Goal: Task Accomplishment & Management: Use online tool/utility

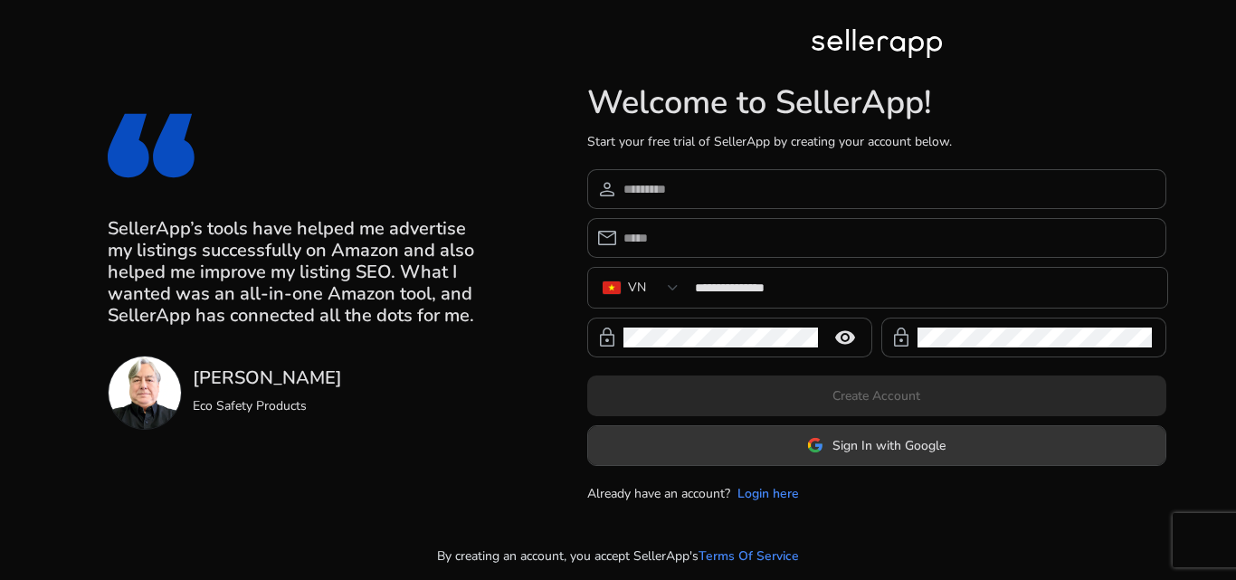
click at [861, 443] on span "Sign In with Google" at bounding box center [888, 445] width 113 height 19
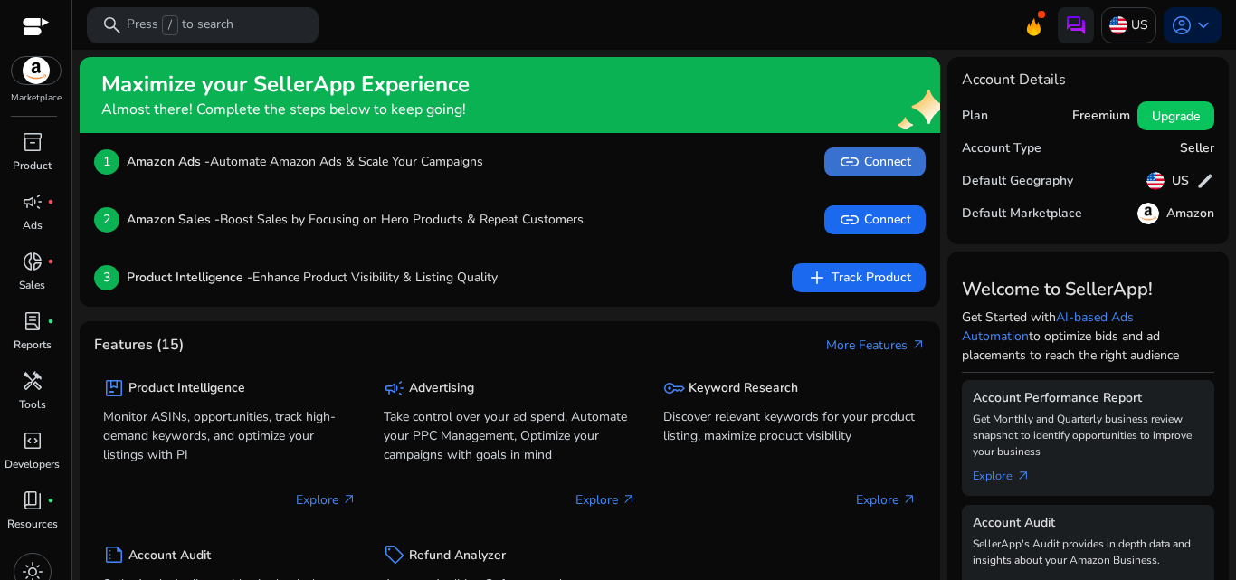
click at [861, 174] on span at bounding box center [874, 161] width 101 height 43
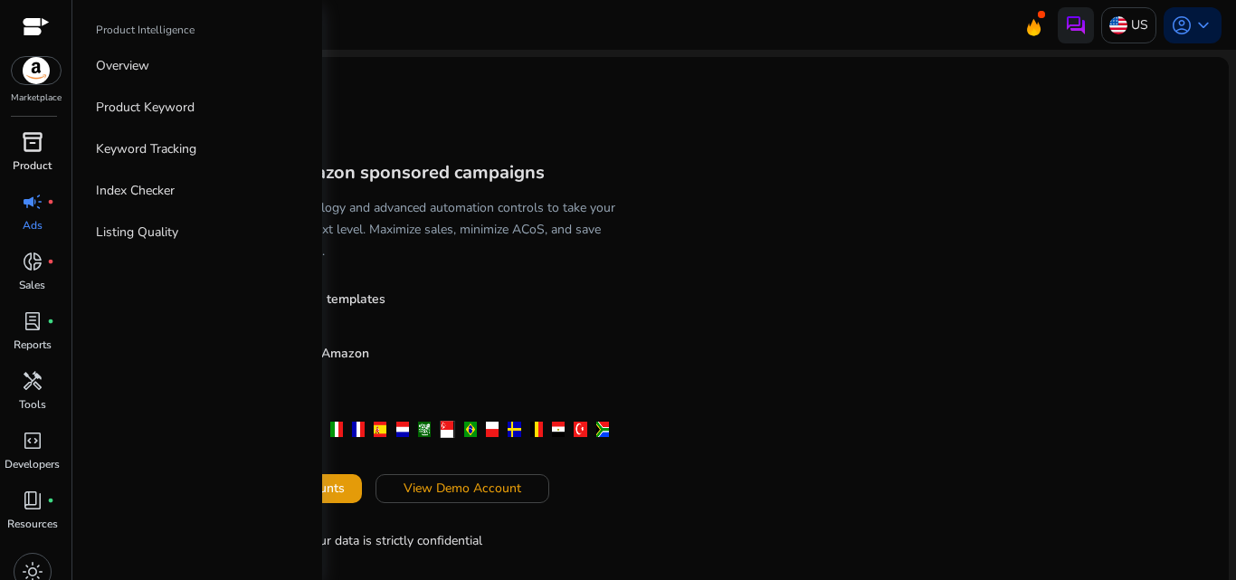
click at [36, 149] on span "inventory_2" at bounding box center [33, 142] width 22 height 22
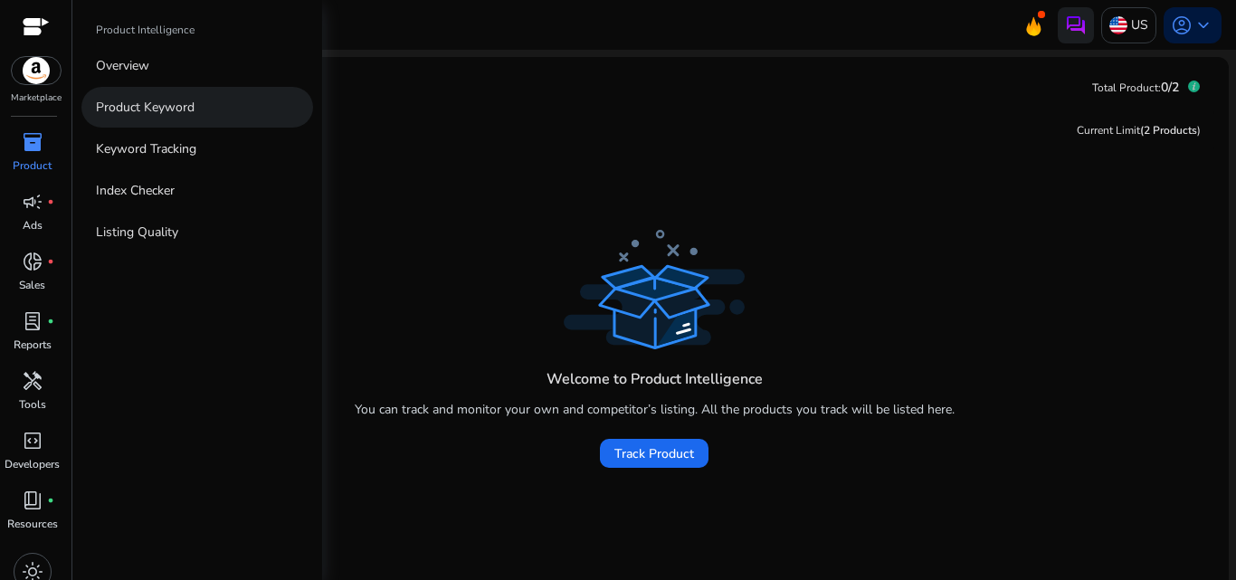
click at [175, 114] on p "Product Keyword" at bounding box center [145, 107] width 99 height 19
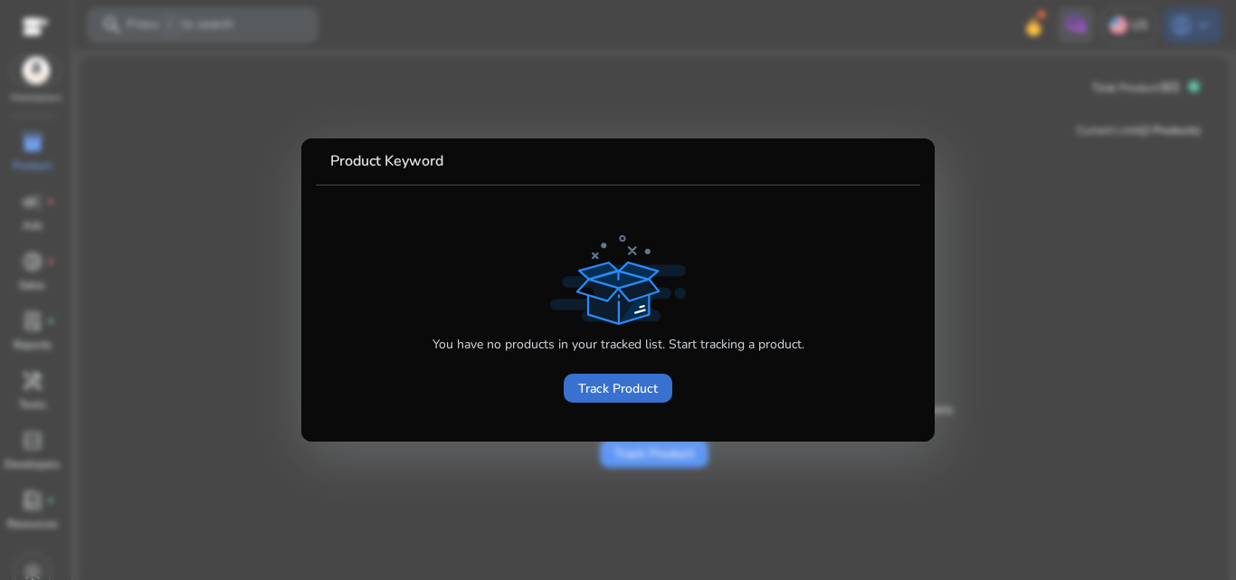
click at [637, 388] on span "Track Product" at bounding box center [618, 388] width 80 height 19
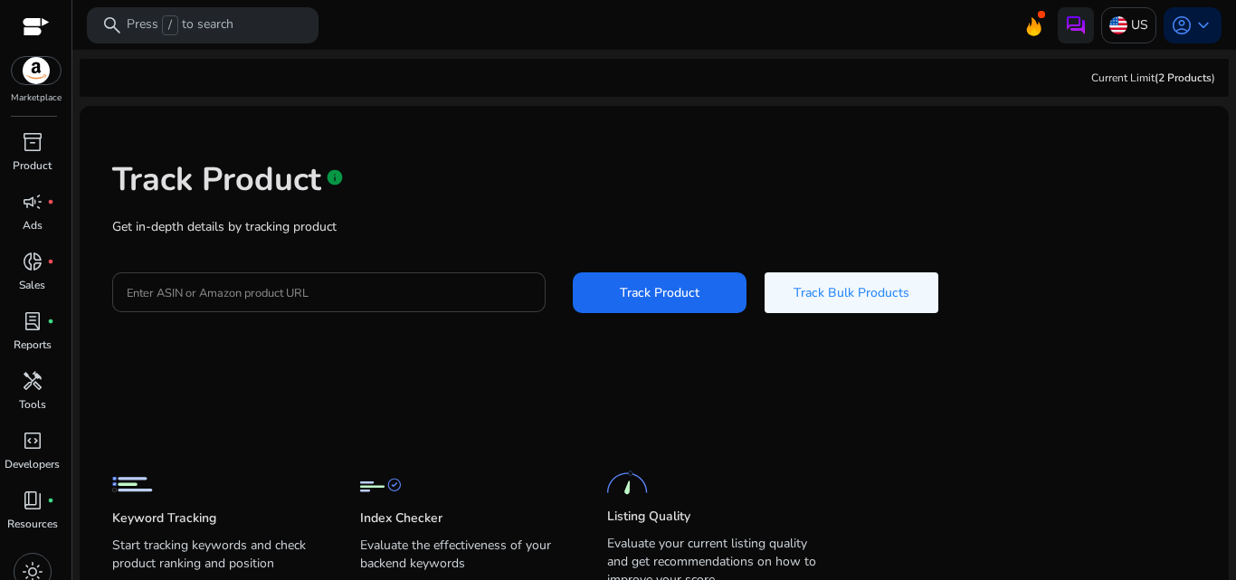
click at [321, 280] on div at bounding box center [329, 292] width 404 height 40
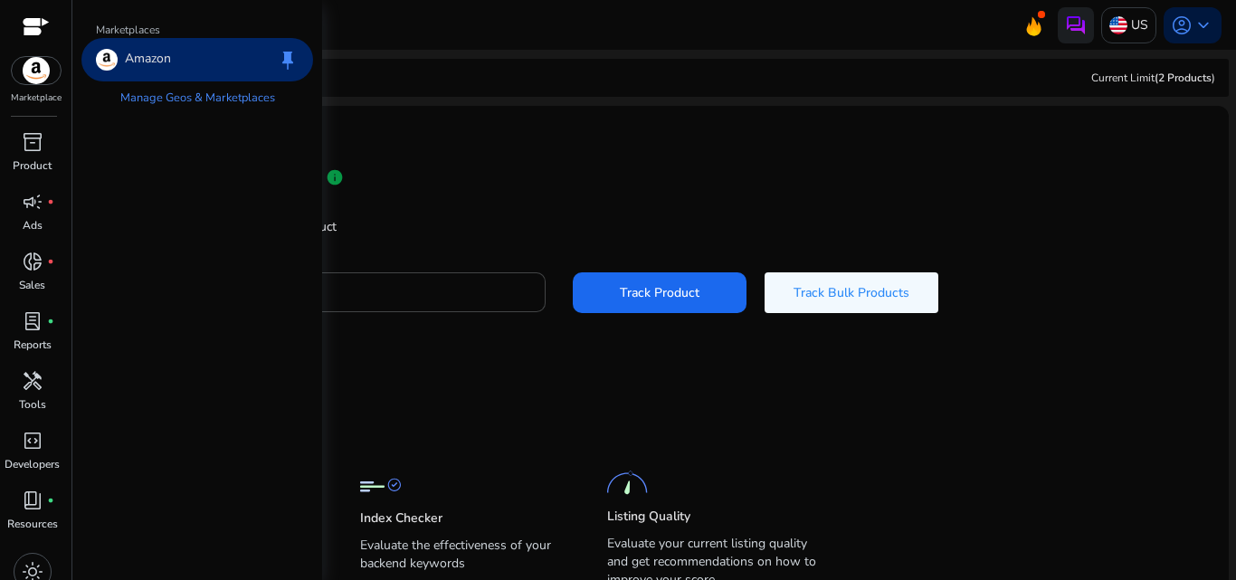
click at [34, 62] on img at bounding box center [36, 70] width 49 height 27
click at [174, 93] on link "Manage Geos & Marketplaces" at bounding box center [198, 97] width 184 height 33
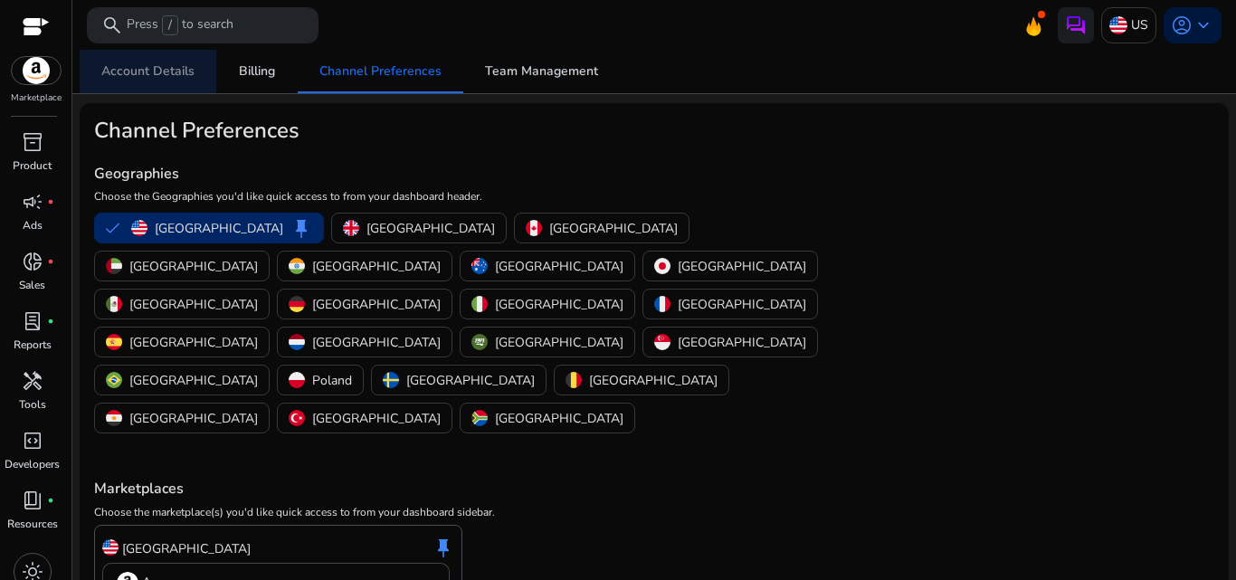
click at [177, 74] on span "Account Details" at bounding box center [147, 71] width 93 height 13
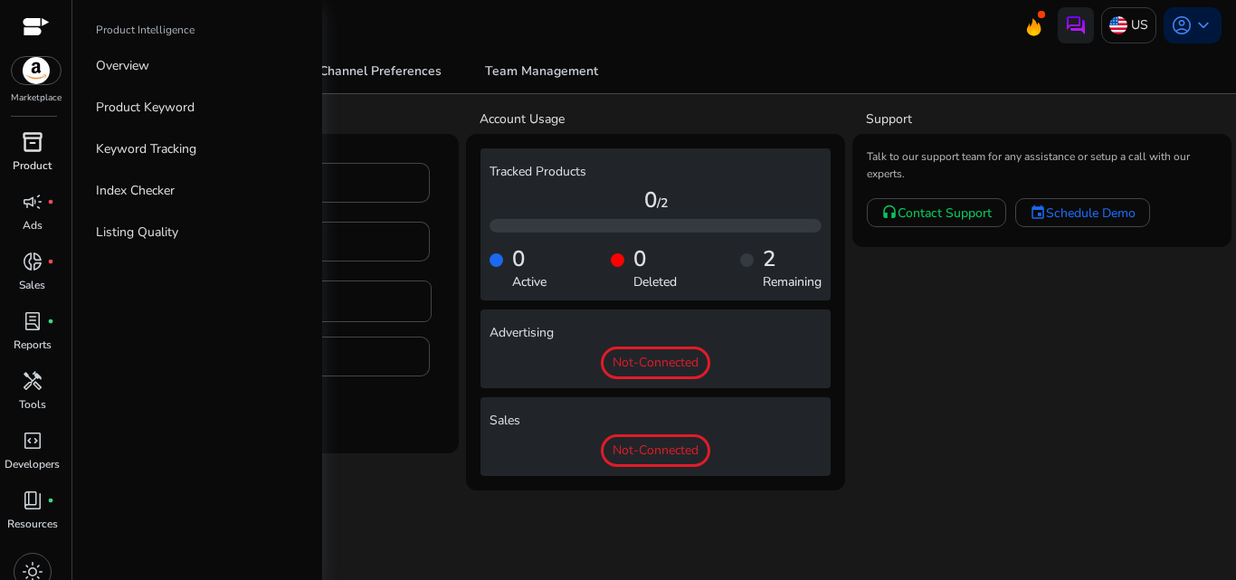
click at [33, 161] on p "Product" at bounding box center [32, 165] width 39 height 16
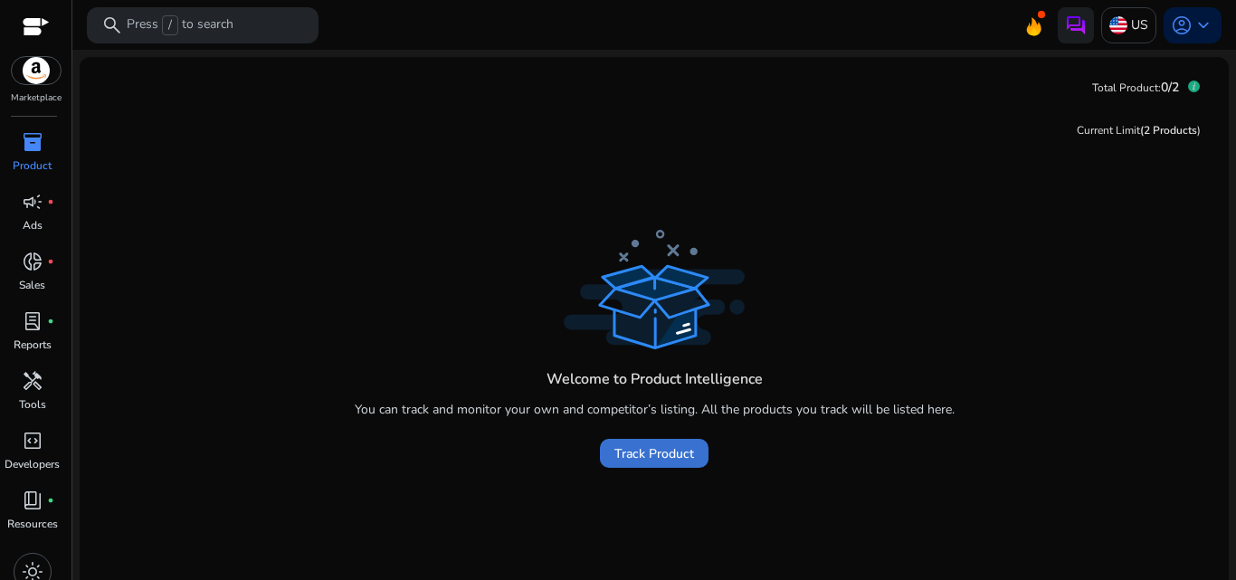
click at [622, 446] on span "Track Product" at bounding box center [654, 453] width 80 height 19
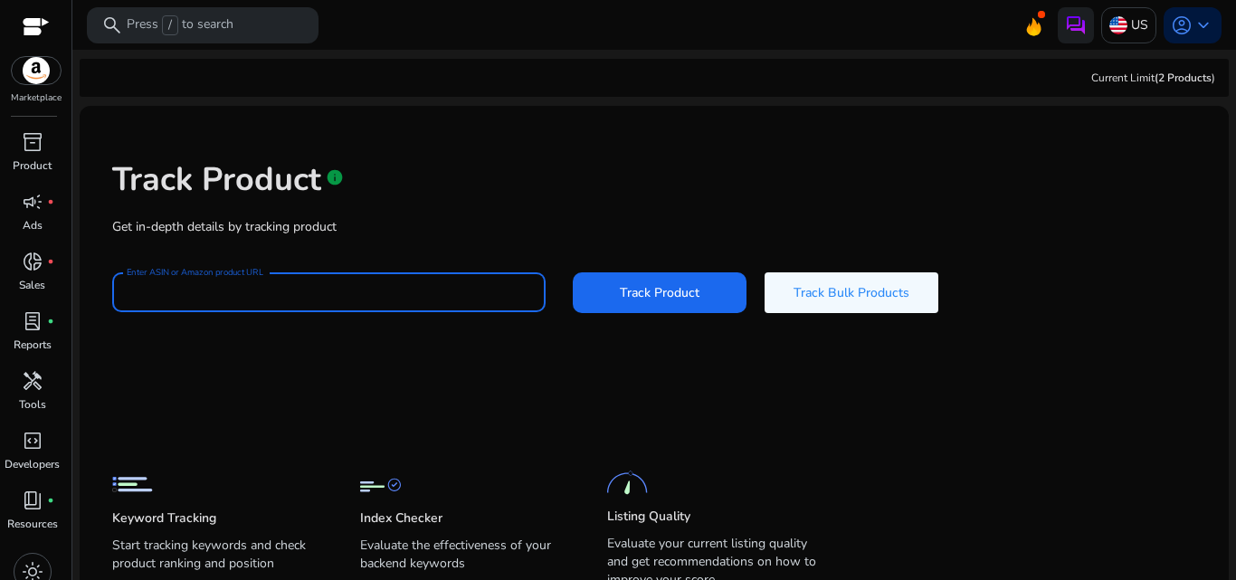
click at [332, 286] on input "Enter ASIN or Amazon product URL" at bounding box center [329, 292] width 404 height 20
paste input "**********"
type input "**********"
click at [573, 272] on button "Track Product" at bounding box center [660, 292] width 174 height 41
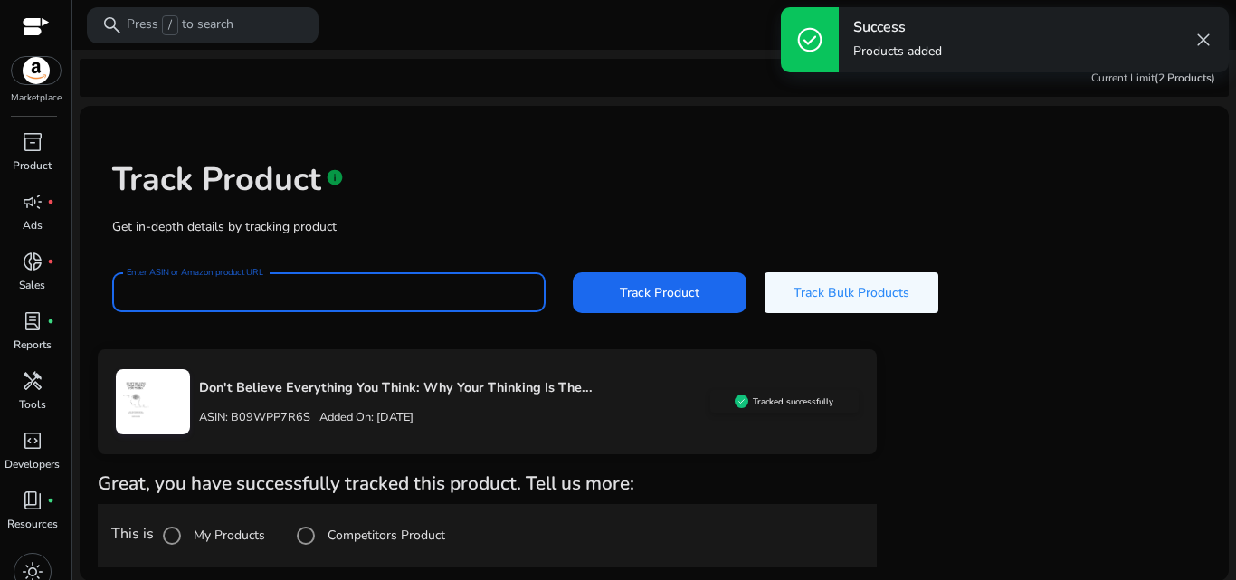
scroll to position [1, 0]
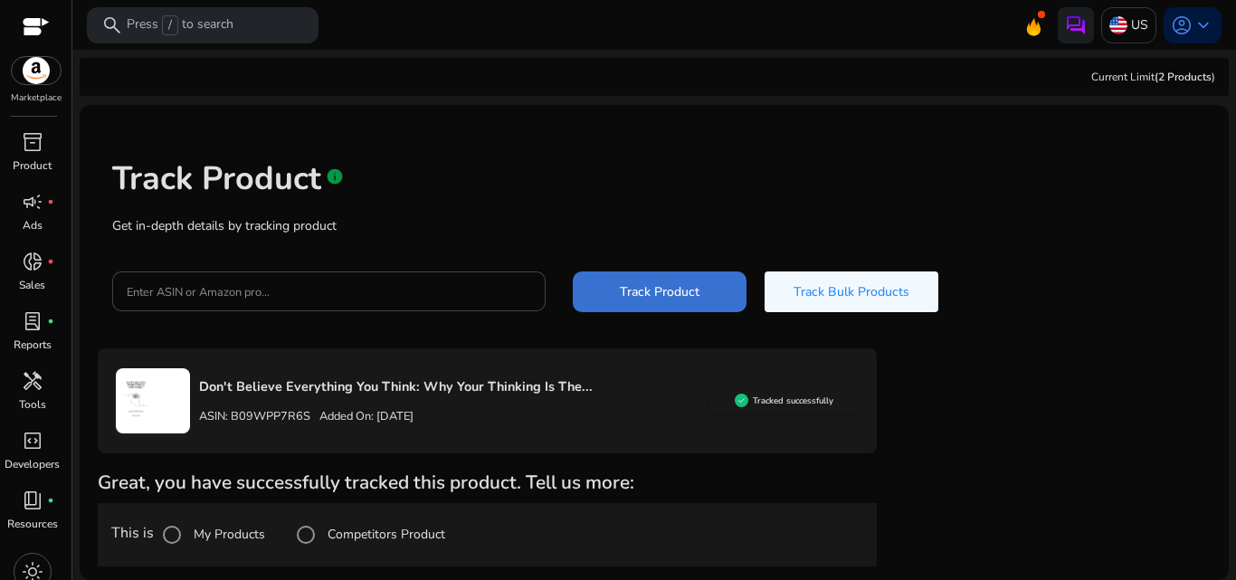
click at [615, 289] on span at bounding box center [660, 291] width 174 height 43
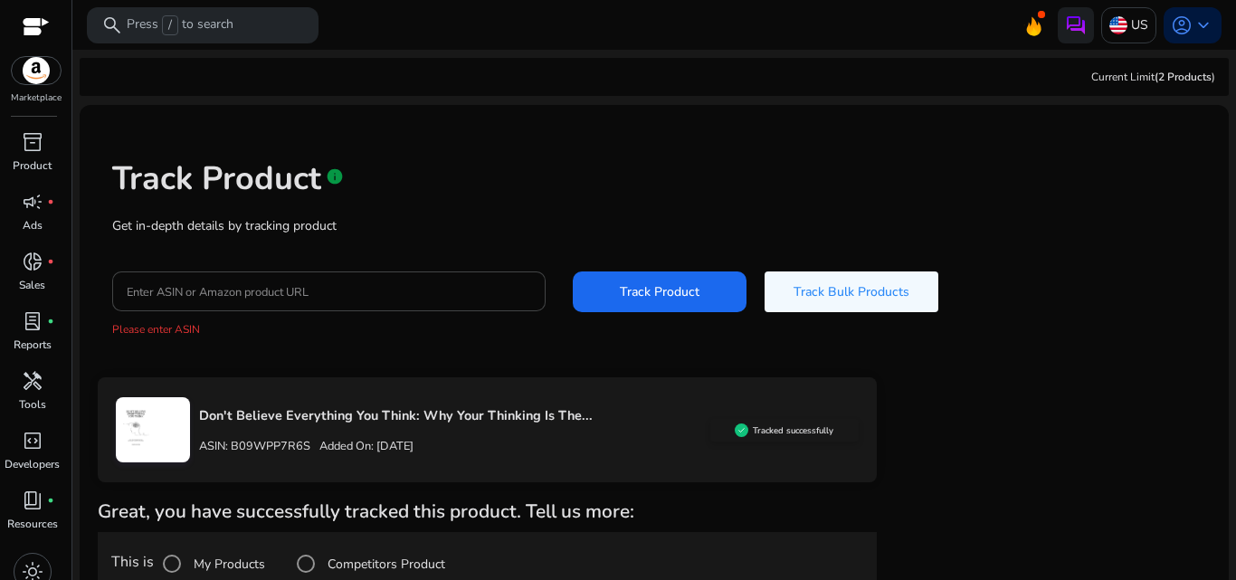
scroll to position [30, 0]
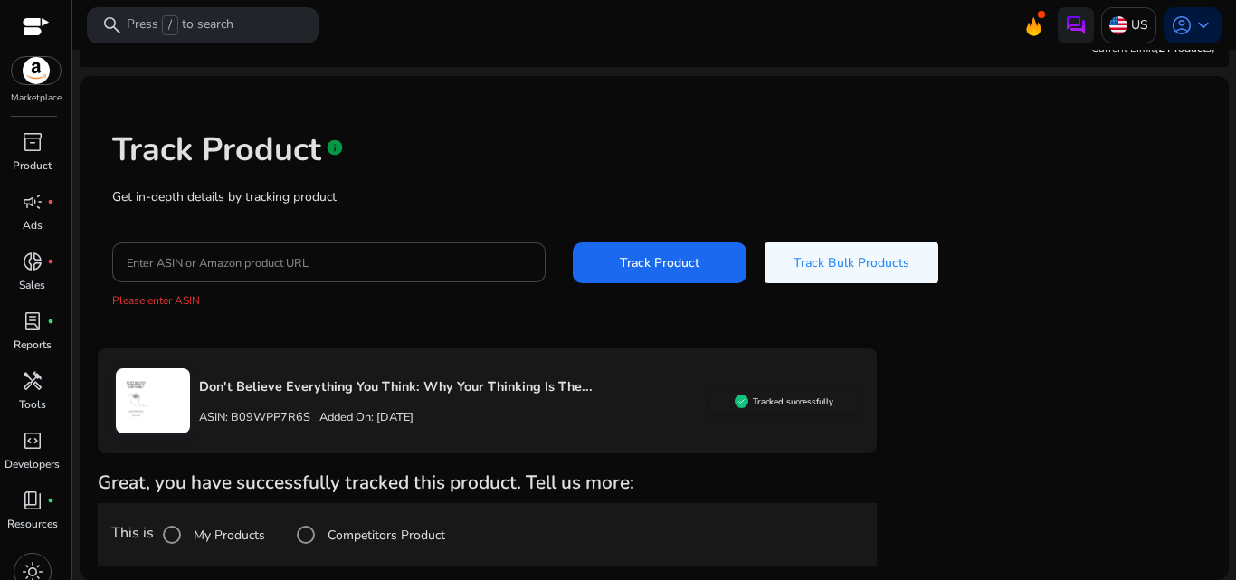
click at [428, 397] on div "Don't Believe Everything You Think: Why Your Thinking Is The... ASIN: B09WPP7R6…" at bounding box center [450, 400] width 520 height 69
click at [328, 537] on div at bounding box center [305, 534] width 43 height 43
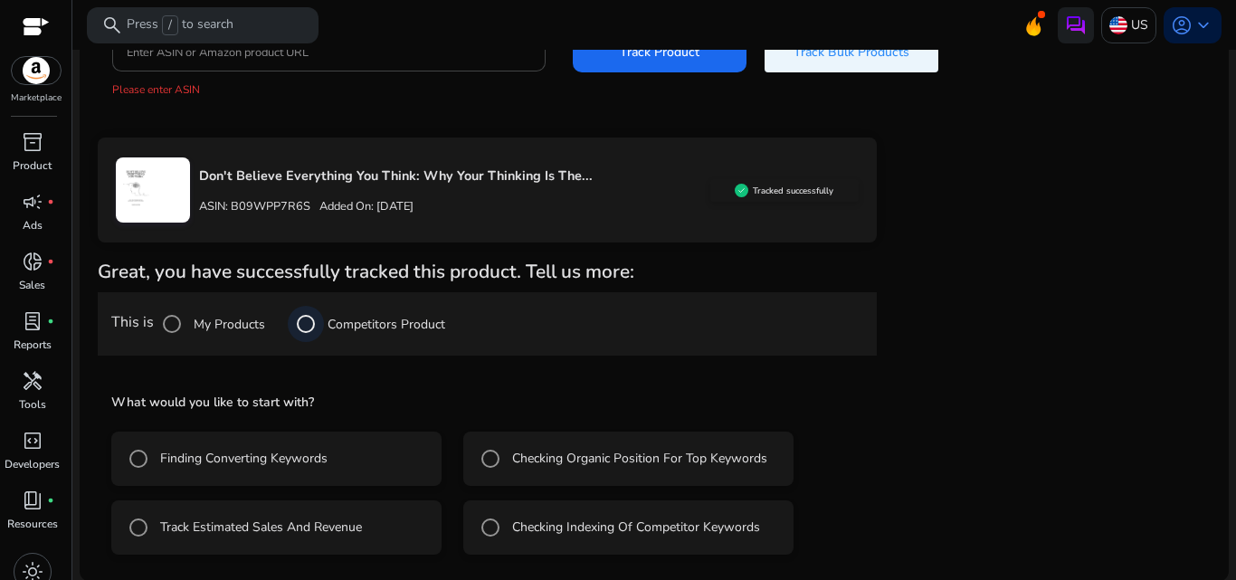
scroll to position [243, 0]
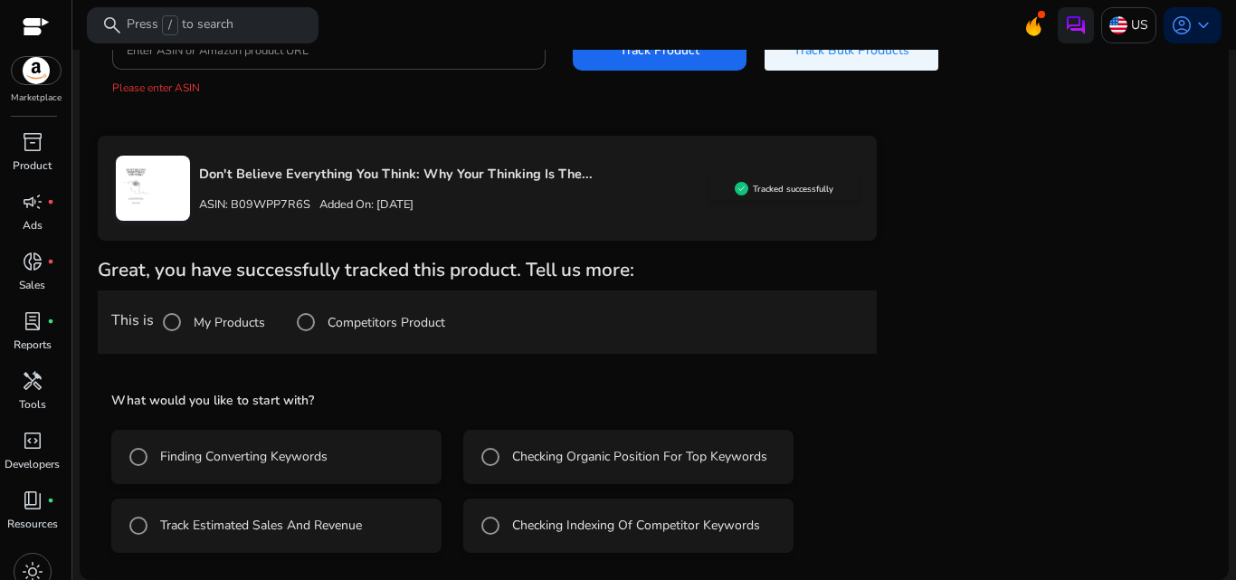
click at [840, 62] on span at bounding box center [852, 49] width 174 height 43
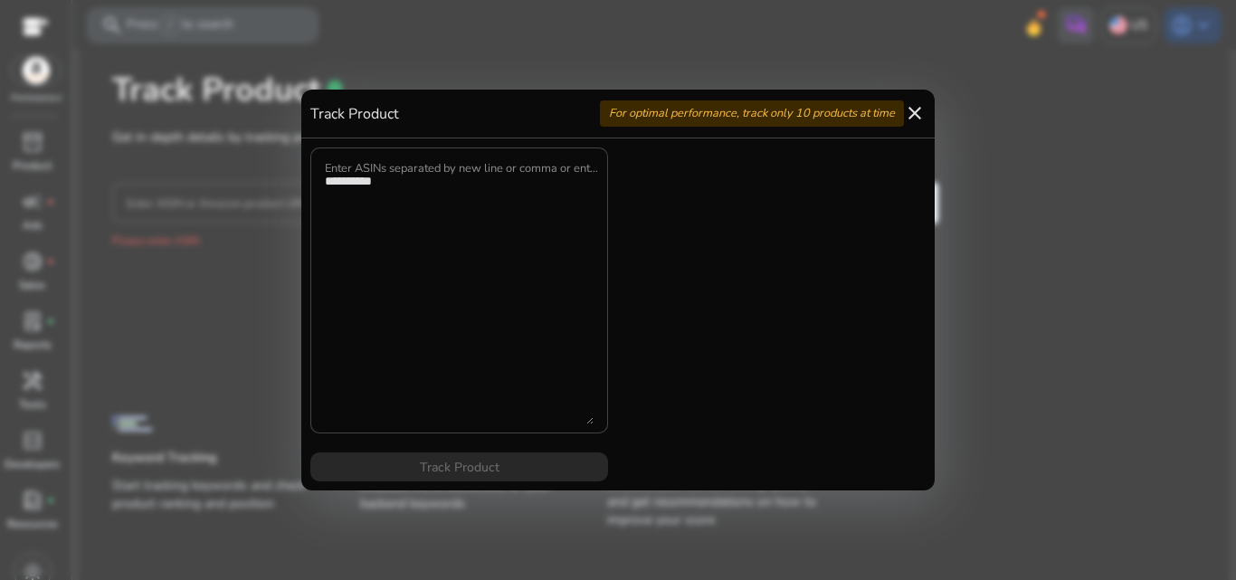
click at [908, 113] on mat-icon "close" at bounding box center [915, 113] width 22 height 22
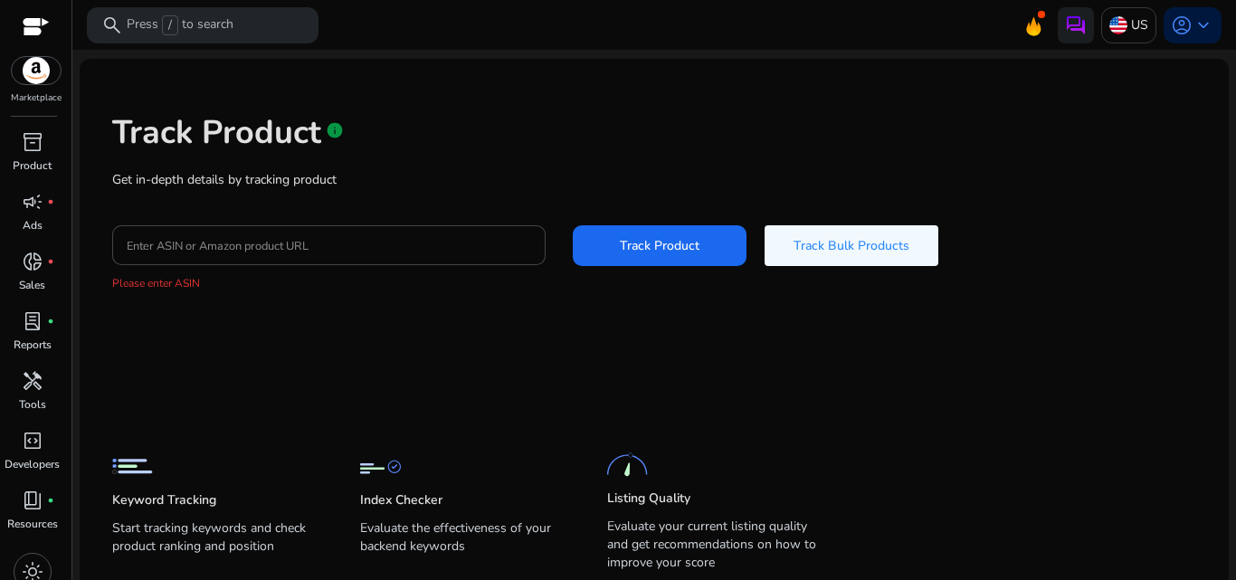
scroll to position [0, 0]
